Goal: Find specific page/section: Find specific page/section

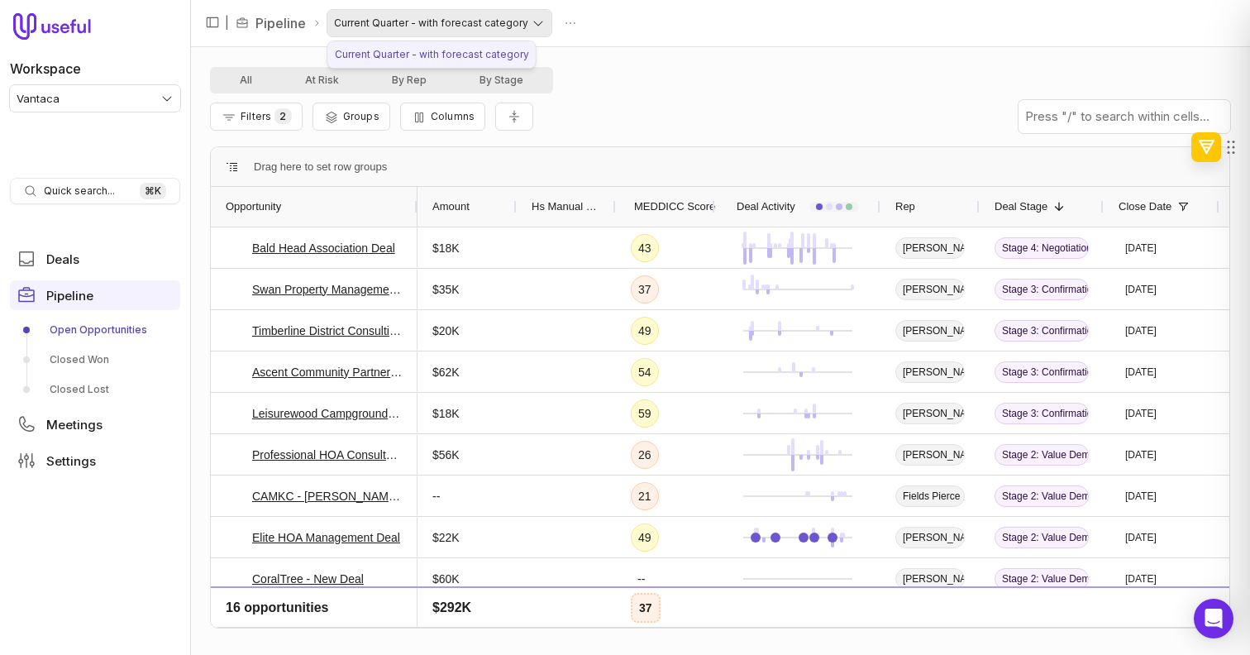
click at [429, 28] on html "Workspace Vantaca Quick search... ⌘ K Deals Pipeline Open Opportunities Closed …" at bounding box center [625, 327] width 1250 height 655
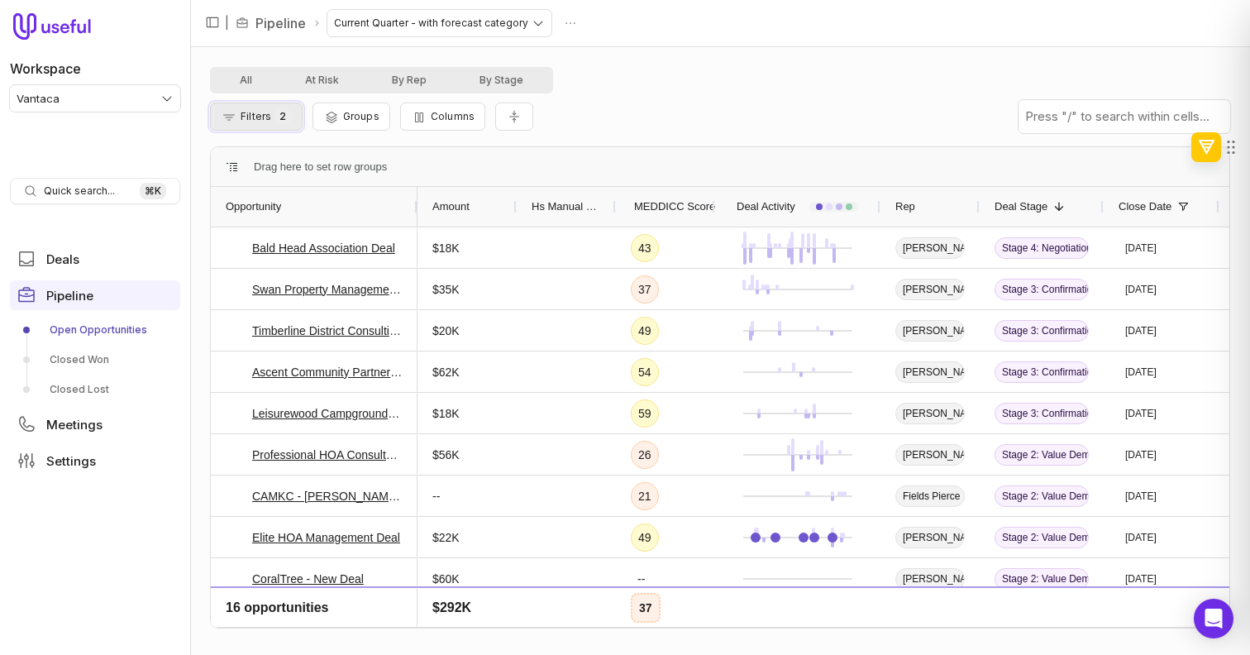
click at [264, 125] on button "Filters 2" at bounding box center [256, 117] width 93 height 28
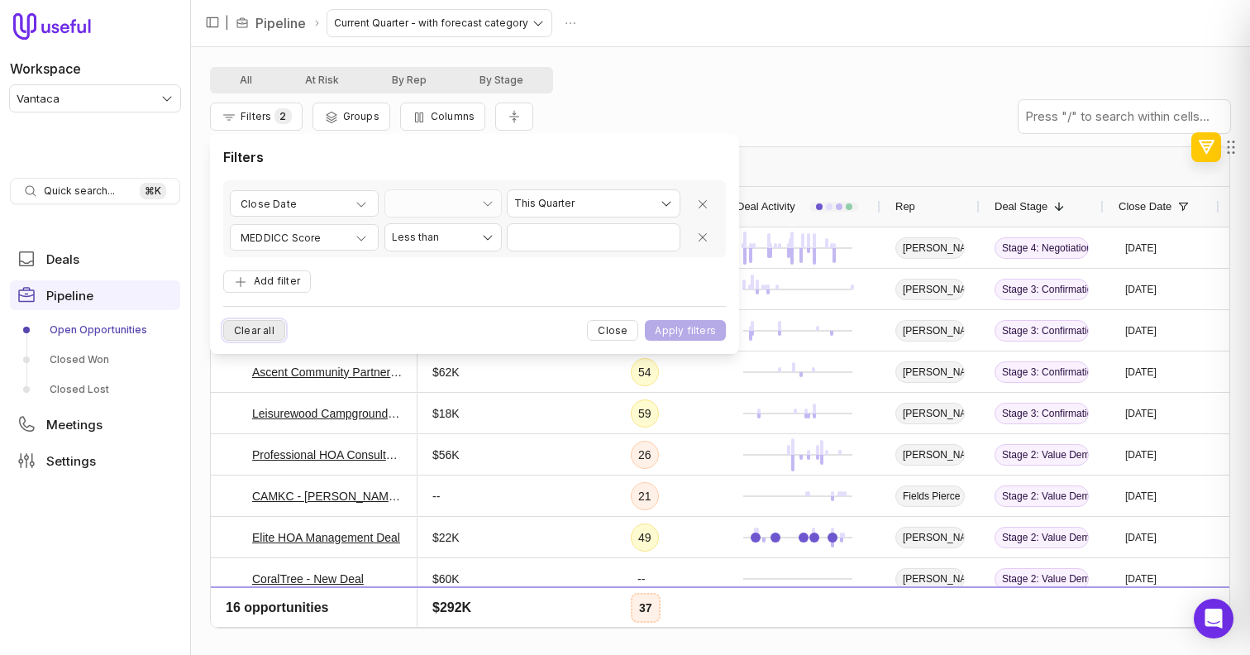
click at [274, 330] on button "Clear all" at bounding box center [254, 330] width 62 height 21
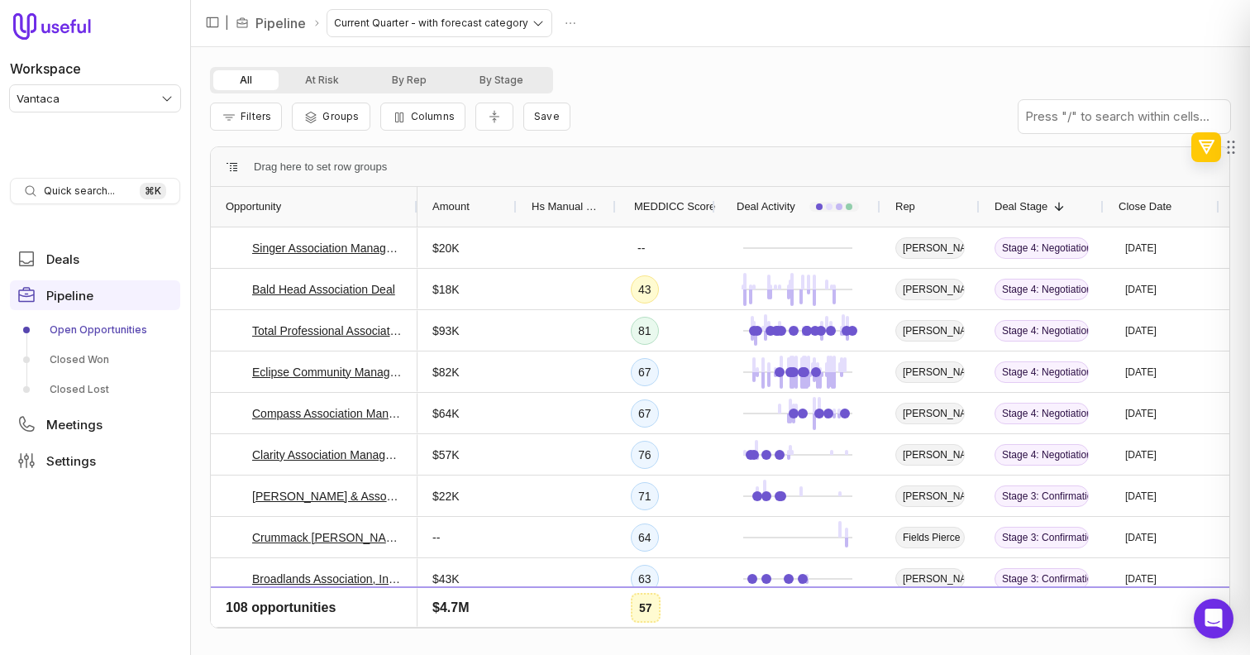
click at [664, 205] on span "MEDDICC Score" at bounding box center [674, 207] width 81 height 20
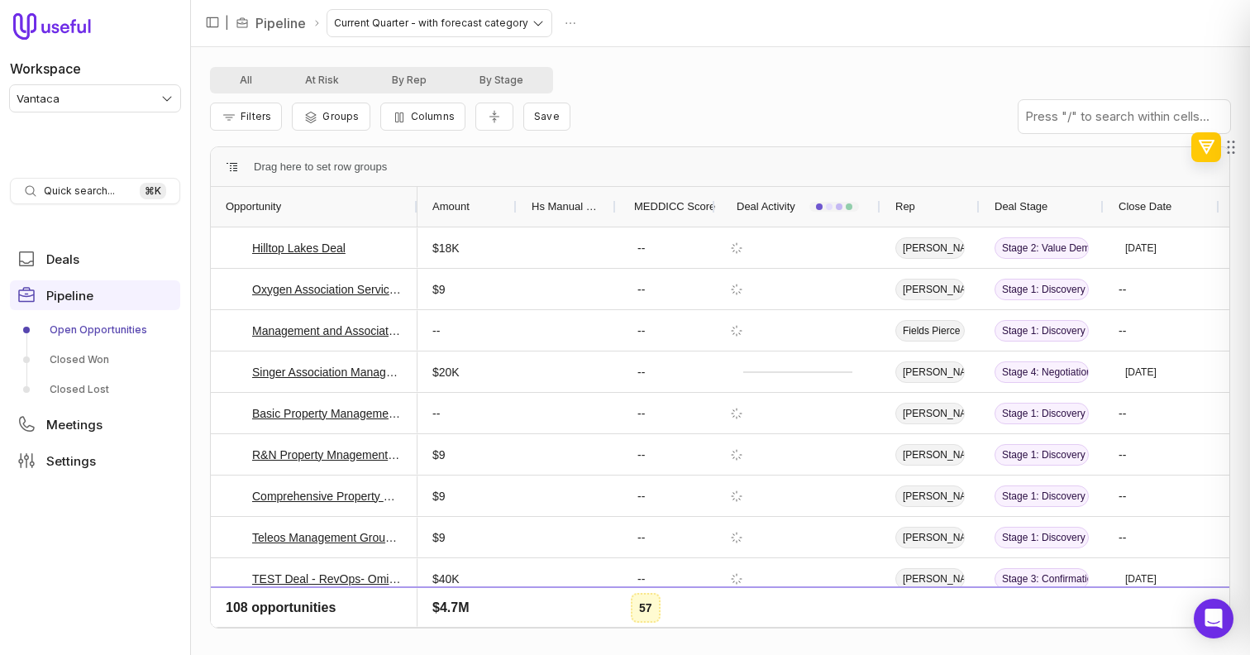
click at [664, 205] on span "MEDDICC Score" at bounding box center [674, 207] width 81 height 20
